Goal: Task Accomplishment & Management: Manage account settings

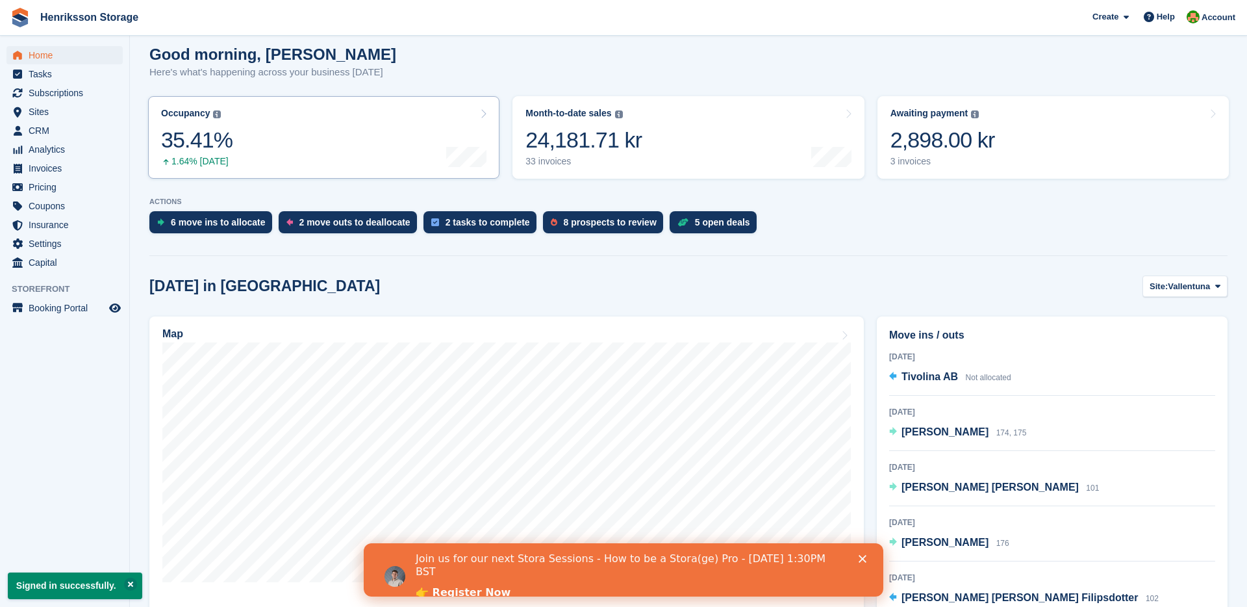
scroll to position [151, 0]
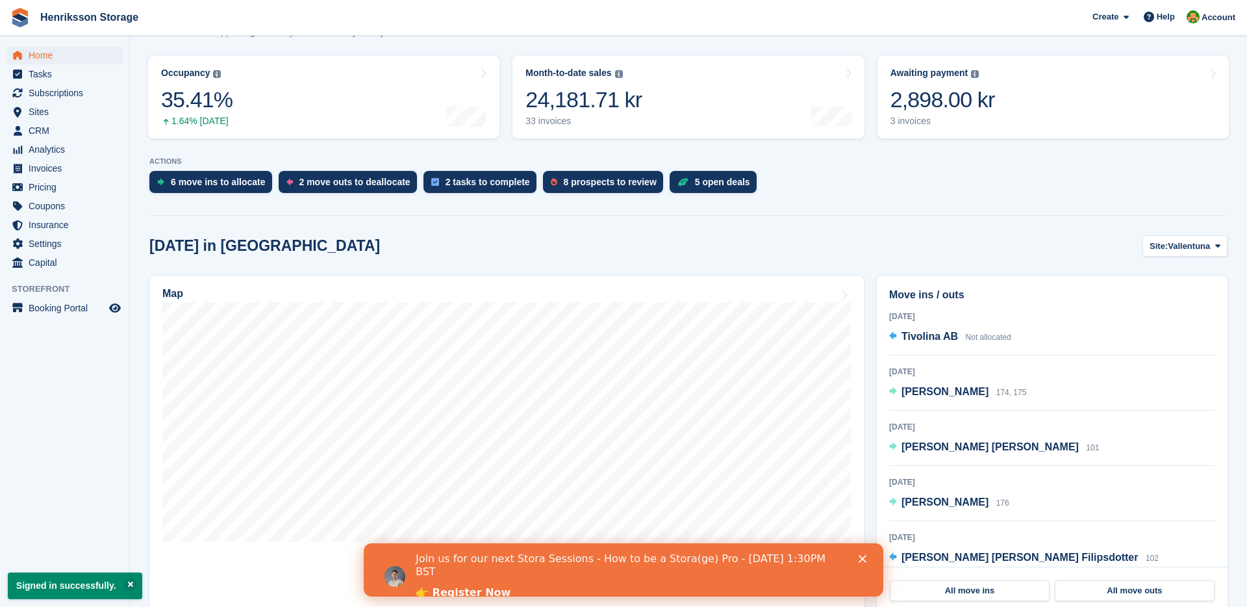
click at [867, 561] on div "Stäng" at bounding box center [865, 559] width 13 height 8
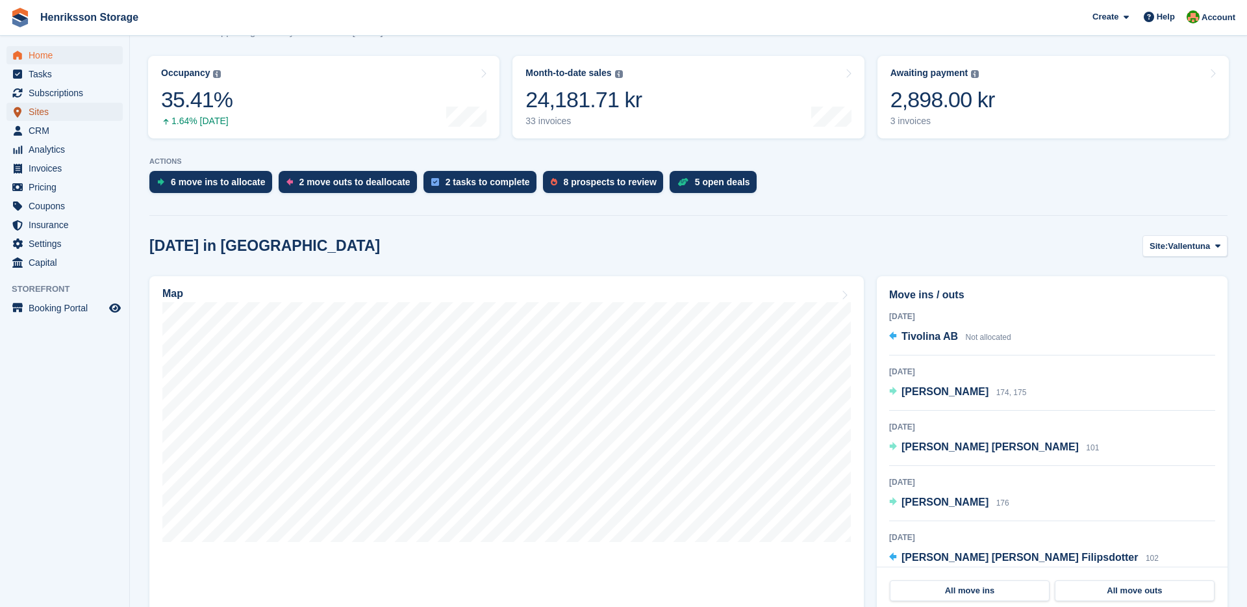
click at [39, 107] on span "Sites" at bounding box center [68, 112] width 78 height 18
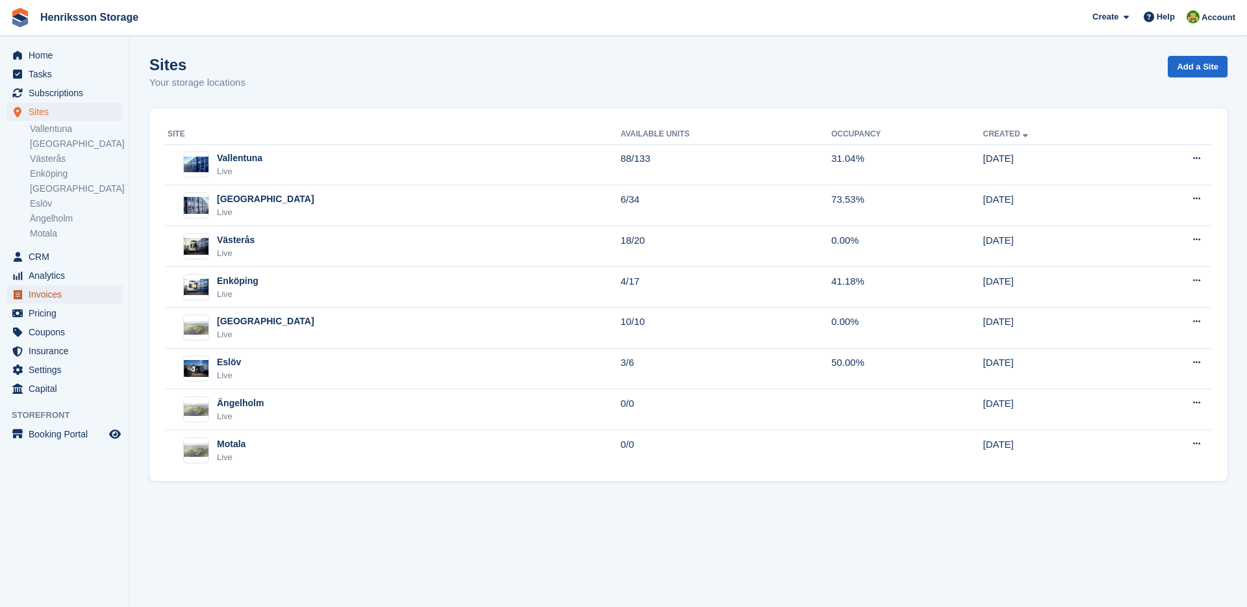
click at [54, 302] on span "Invoices" at bounding box center [68, 294] width 78 height 18
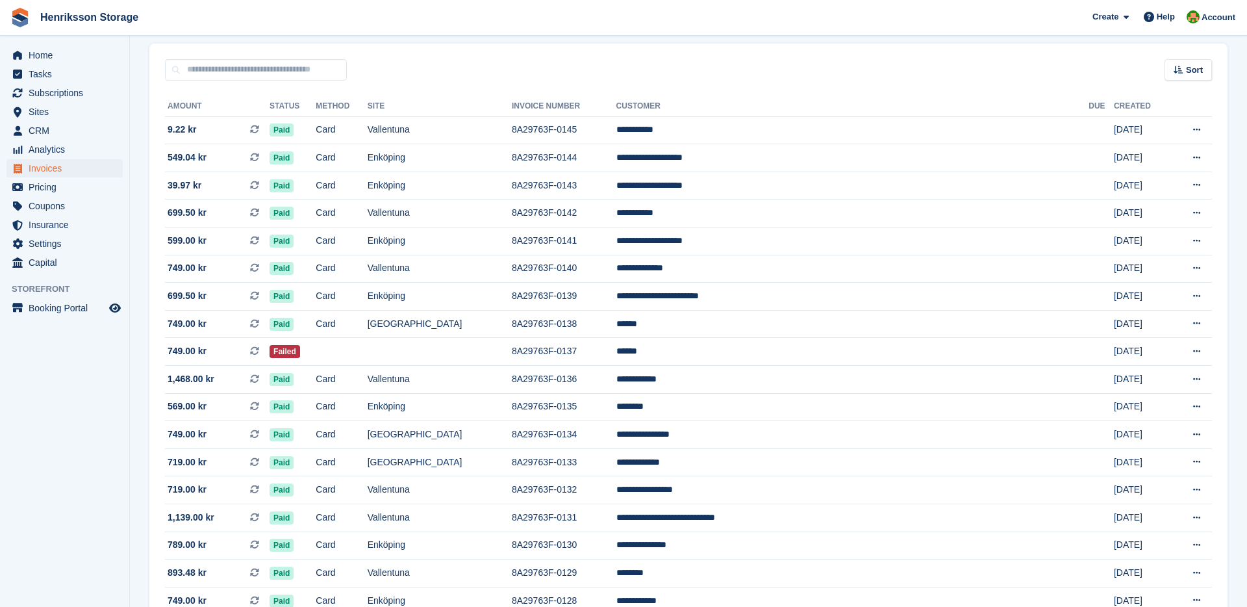
scroll to position [99, 0]
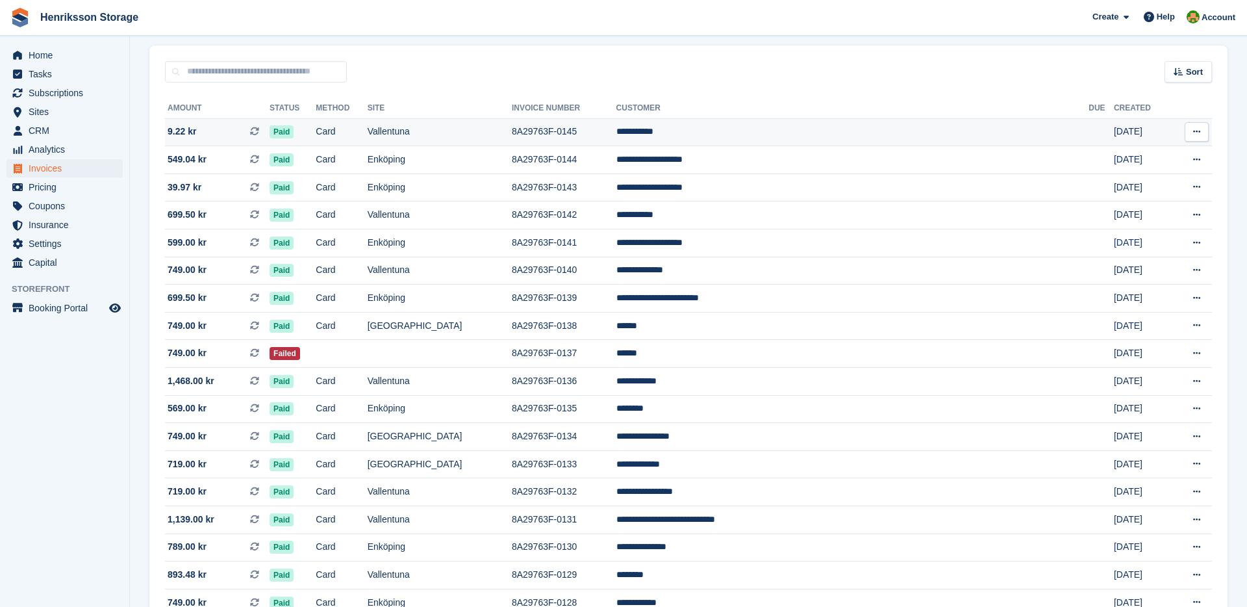
click at [1196, 136] on icon at bounding box center [1197, 131] width 7 height 8
click at [1138, 155] on p "Download PDF" at bounding box center [1146, 157] width 113 height 17
